Goal: Find specific page/section: Find specific page/section

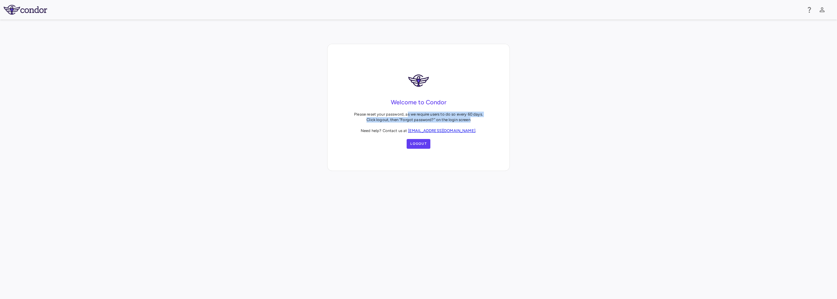
drag, startPoint x: 408, startPoint y: 114, endPoint x: 490, endPoint y: 120, distance: 81.8
click at [490, 120] on div "Welcome to Condor Please reset your password, as we require users to do so ever…" at bounding box center [418, 109] width 162 height 110
click at [422, 145] on button "Logout" at bounding box center [419, 144] width 24 height 10
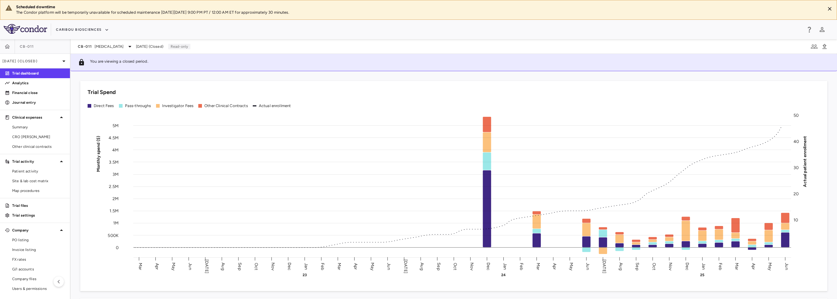
click at [28, 129] on span "Summary" at bounding box center [38, 126] width 53 height 5
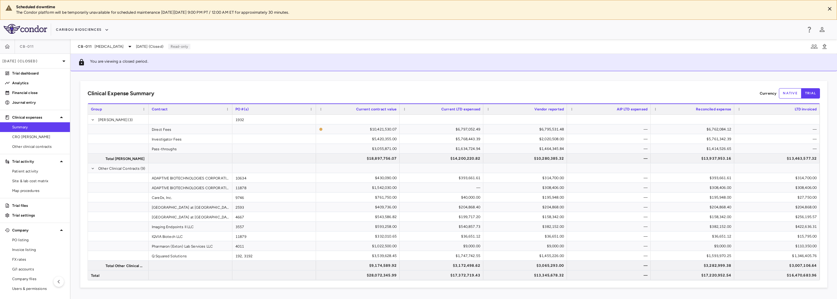
click at [110, 48] on span "Multiple Myeloma" at bounding box center [109, 46] width 29 height 5
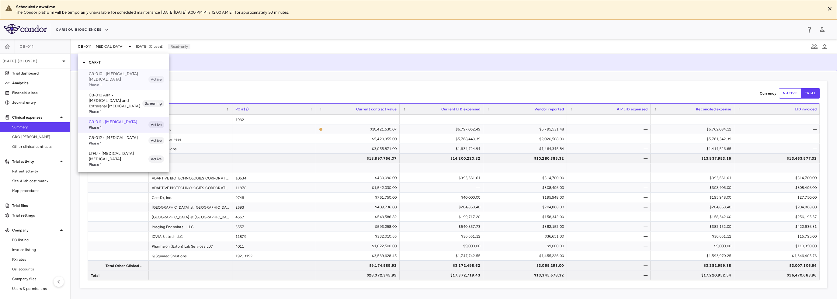
click at [108, 75] on p "CB-010 • B Cell Non-Hodgkin's Lymphoma" at bounding box center [119, 76] width 60 height 11
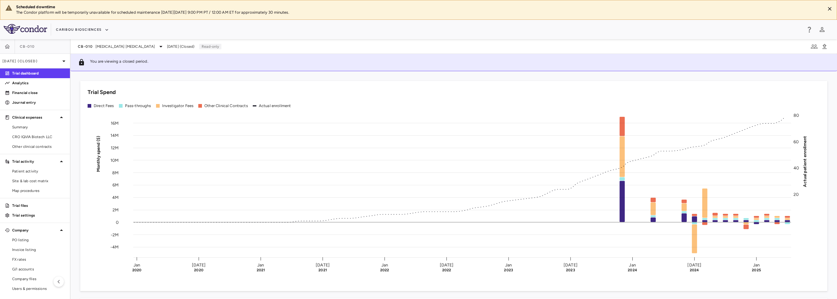
click at [167, 49] on span "Apr 2025 (Closed)" at bounding box center [180, 46] width 27 height 5
click at [53, 62] on p "Apr 2025 (Closed)" at bounding box center [31, 60] width 58 height 5
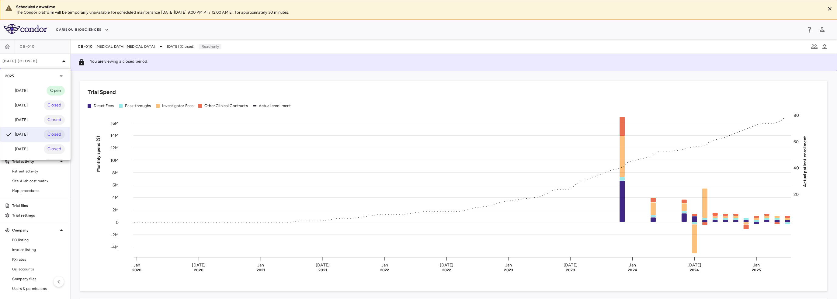
click at [27, 102] on div "Jun 2025" at bounding box center [16, 105] width 23 height 7
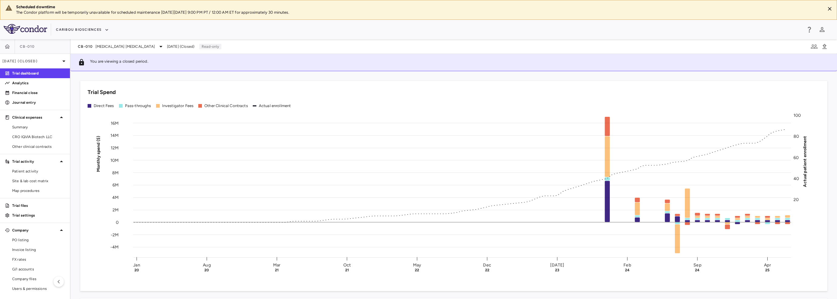
click at [24, 146] on span "Other clinical contracts" at bounding box center [38, 146] width 53 height 5
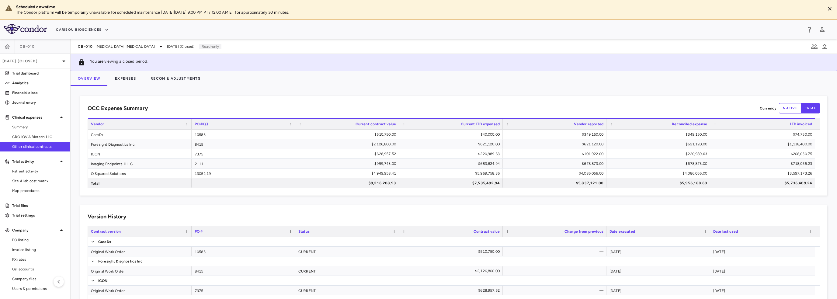
click at [28, 124] on span "Summary" at bounding box center [38, 126] width 53 height 5
